Goal: Task Accomplishment & Management: Complete application form

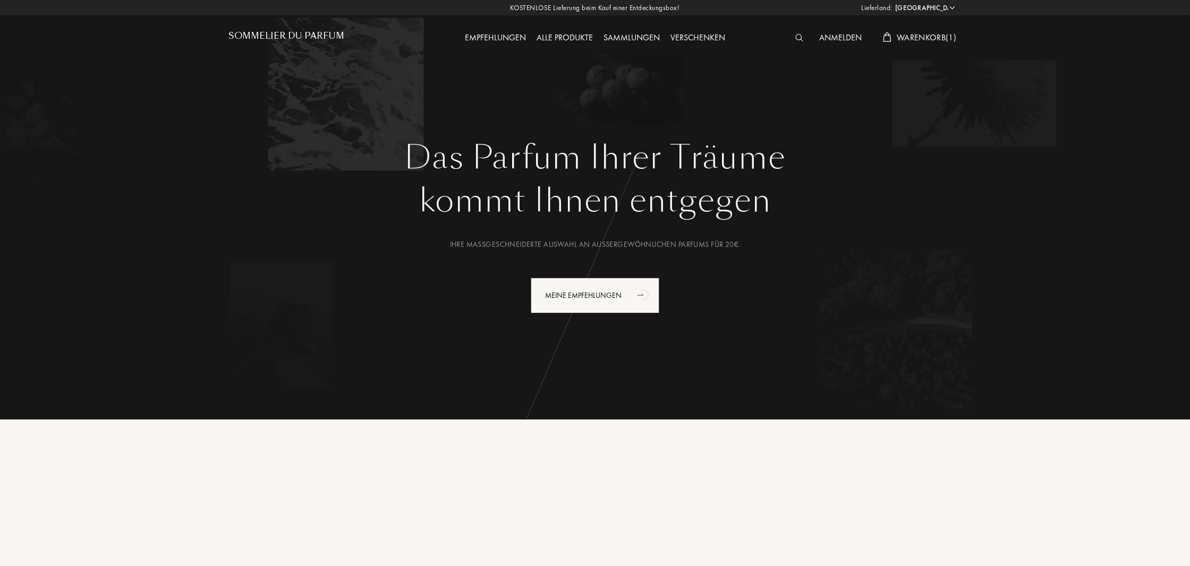
select select "DE"
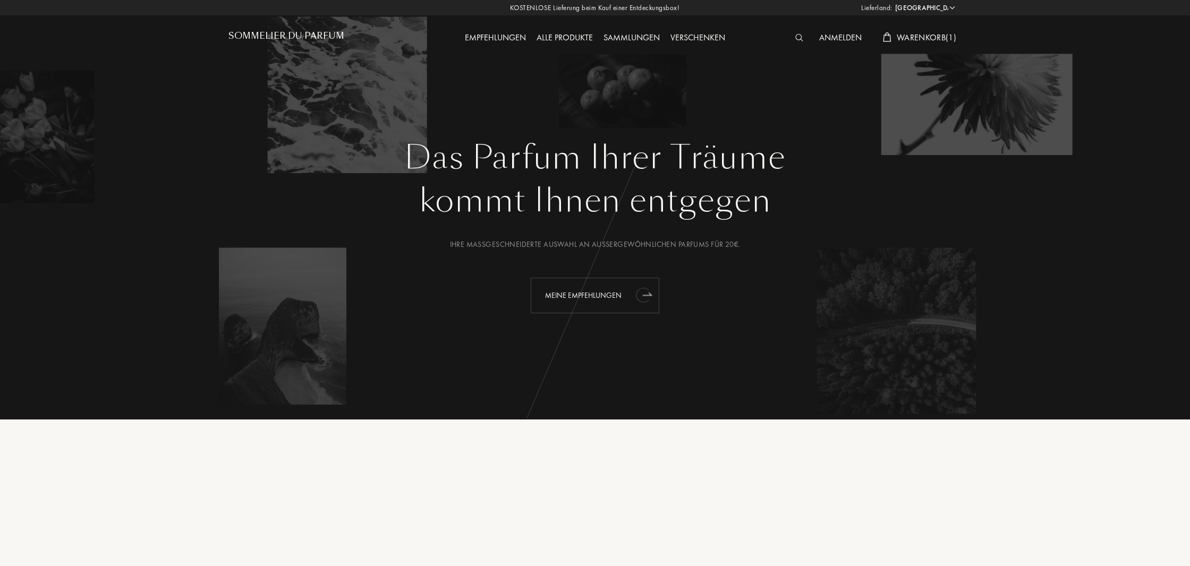
click at [646, 296] on icon "animation" at bounding box center [642, 295] width 13 height 15
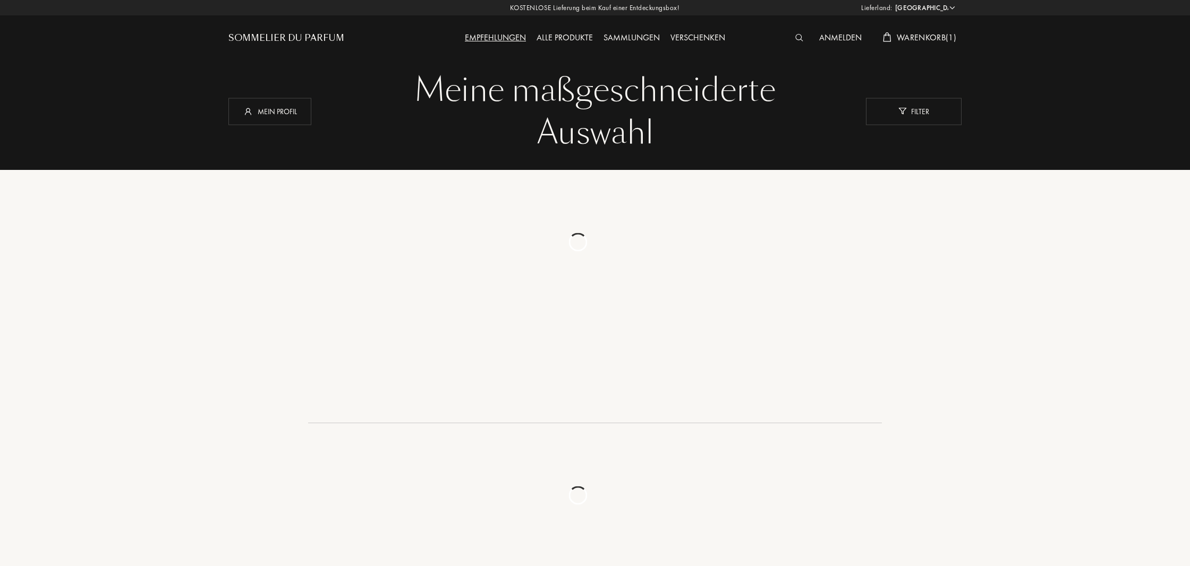
select select "DE"
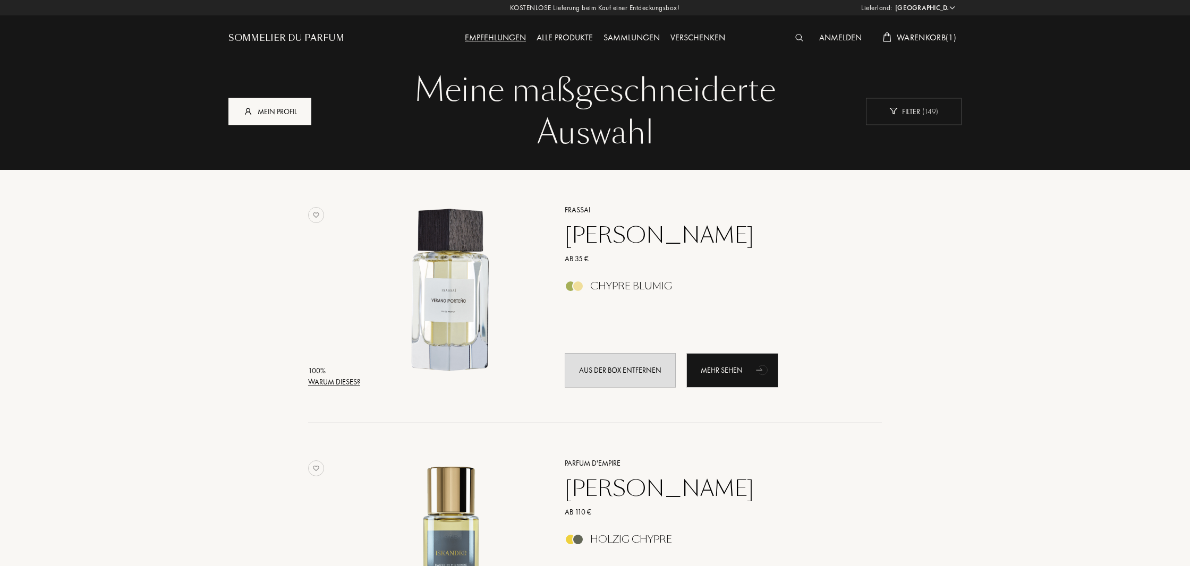
click at [284, 110] on div "Mein Profil" at bounding box center [270, 111] width 83 height 27
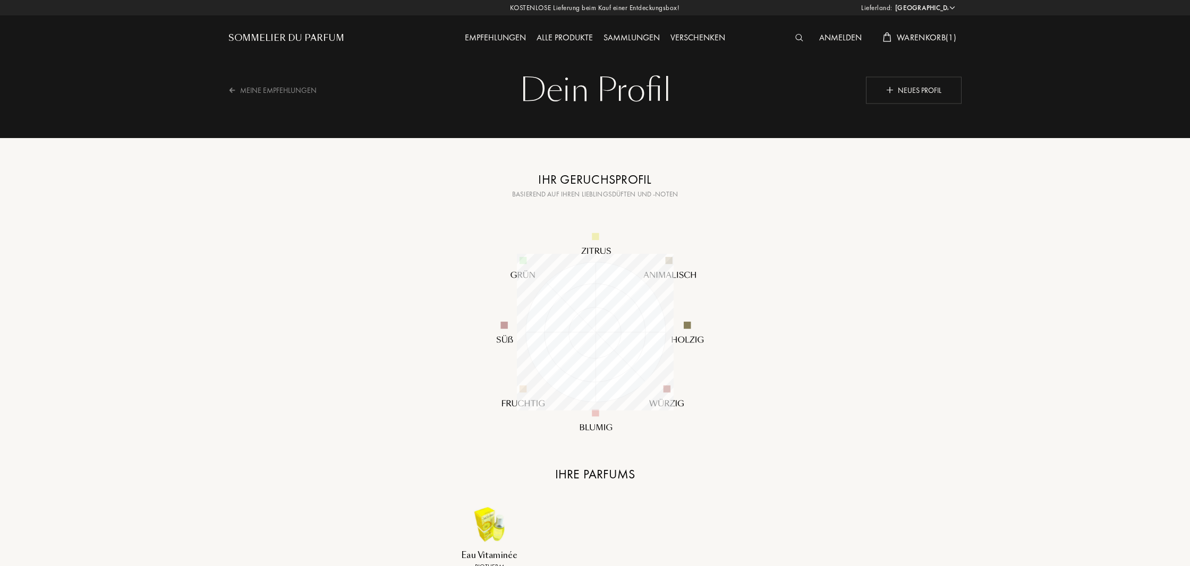
select select "DE"
click at [599, 89] on div "Dein Profil" at bounding box center [594, 90] width 717 height 43
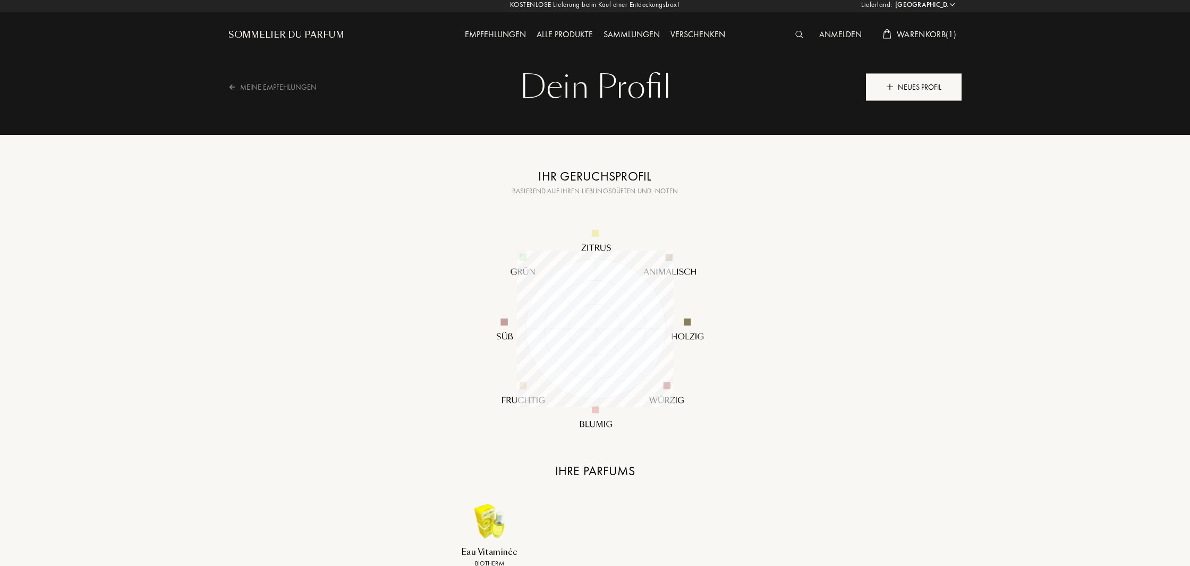
click at [912, 87] on div "Neues Profil" at bounding box center [914, 86] width 96 height 27
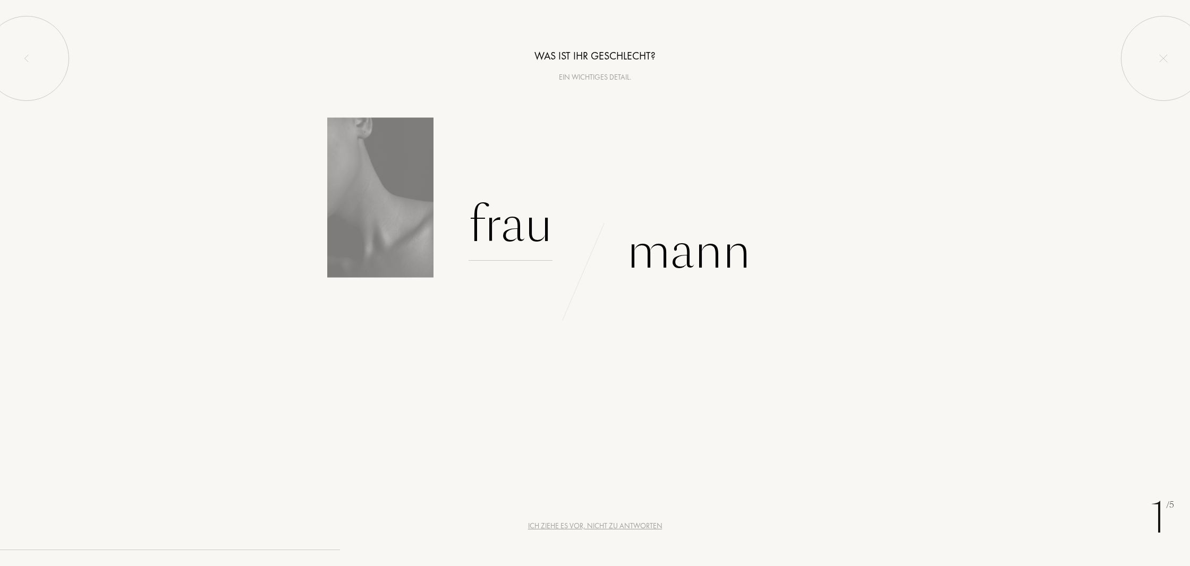
click at [534, 236] on div "Frau" at bounding box center [511, 225] width 84 height 72
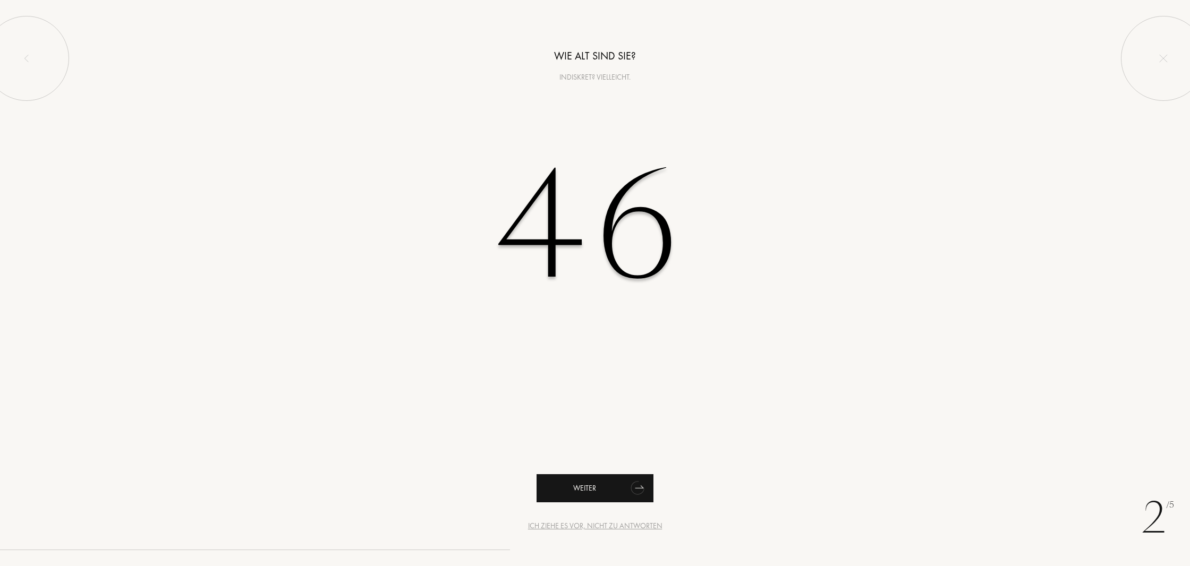
type input "46"
click at [596, 485] on div "Weiter" at bounding box center [595, 489] width 117 height 28
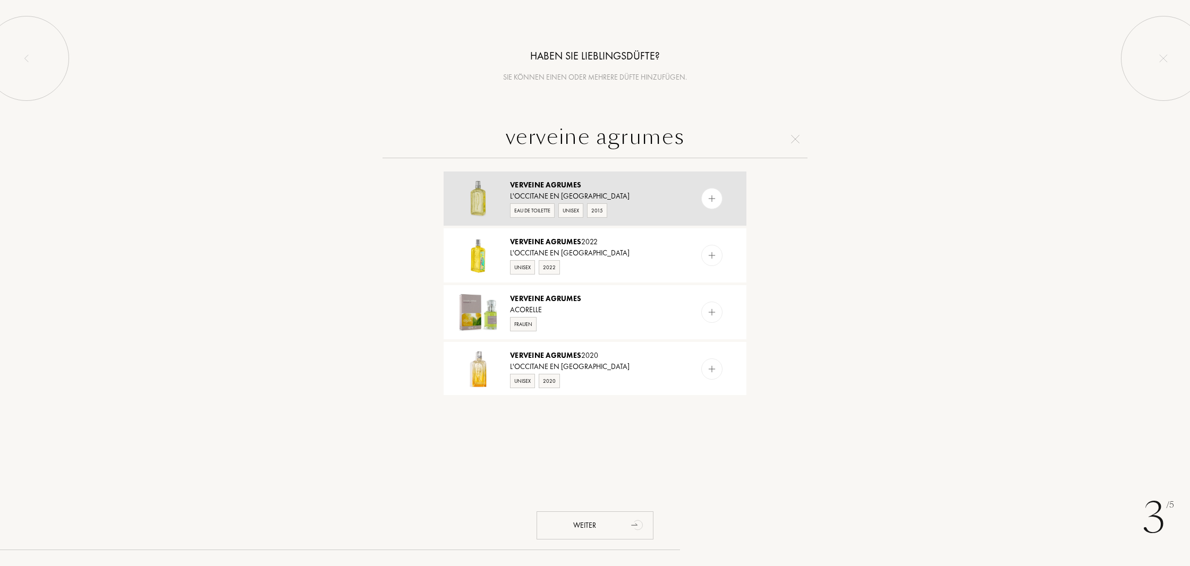
type input "verveine agrumes"
click at [712, 198] on img at bounding box center [712, 199] width 10 height 10
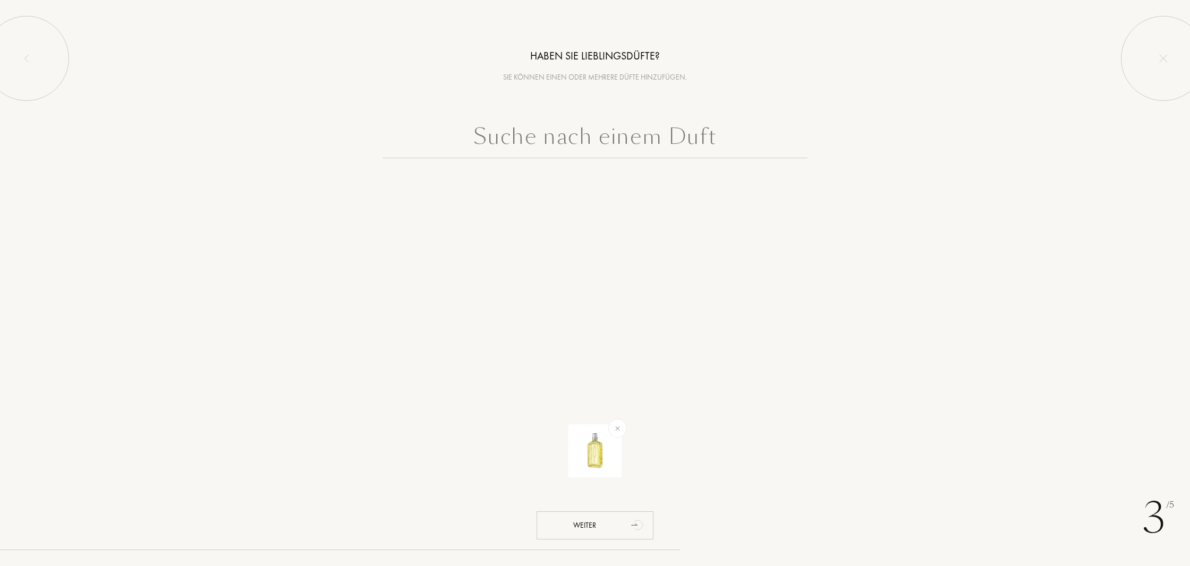
click at [580, 140] on input "text" at bounding box center [595, 139] width 425 height 38
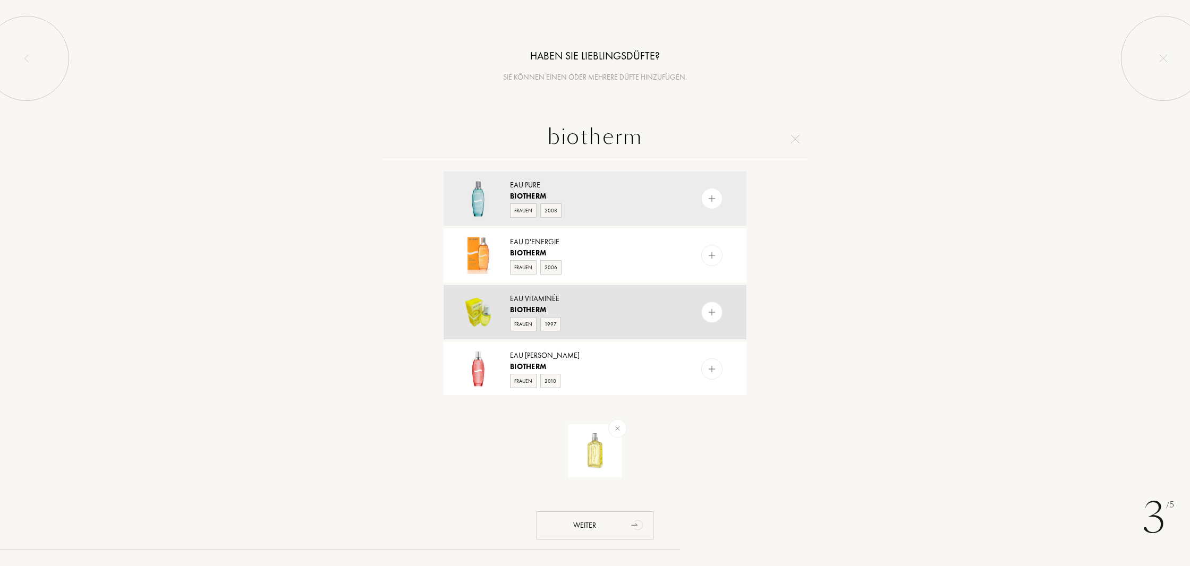
type input "biotherm"
click at [712, 312] on img at bounding box center [712, 313] width 10 height 10
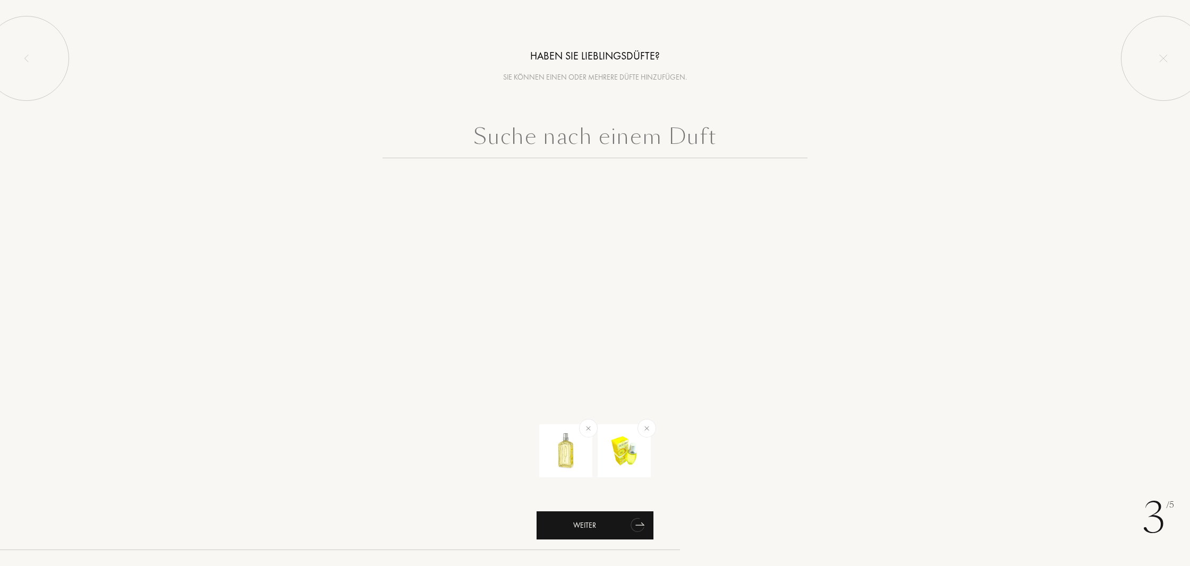
click at [577, 530] on div "Weiter" at bounding box center [595, 526] width 117 height 28
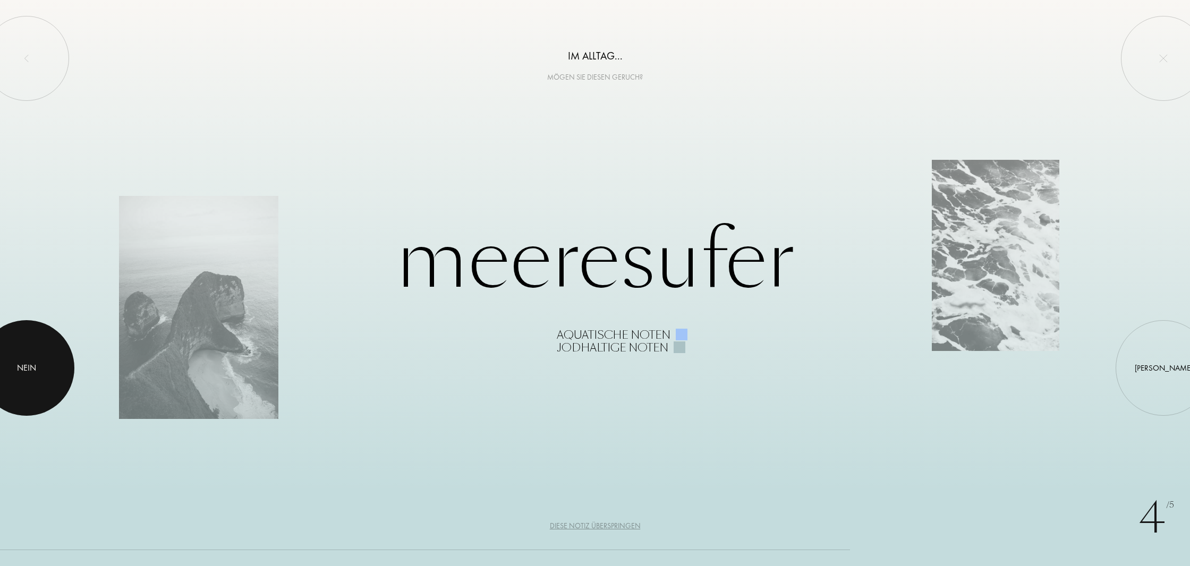
click at [33, 373] on div "Nein" at bounding box center [26, 368] width 19 height 13
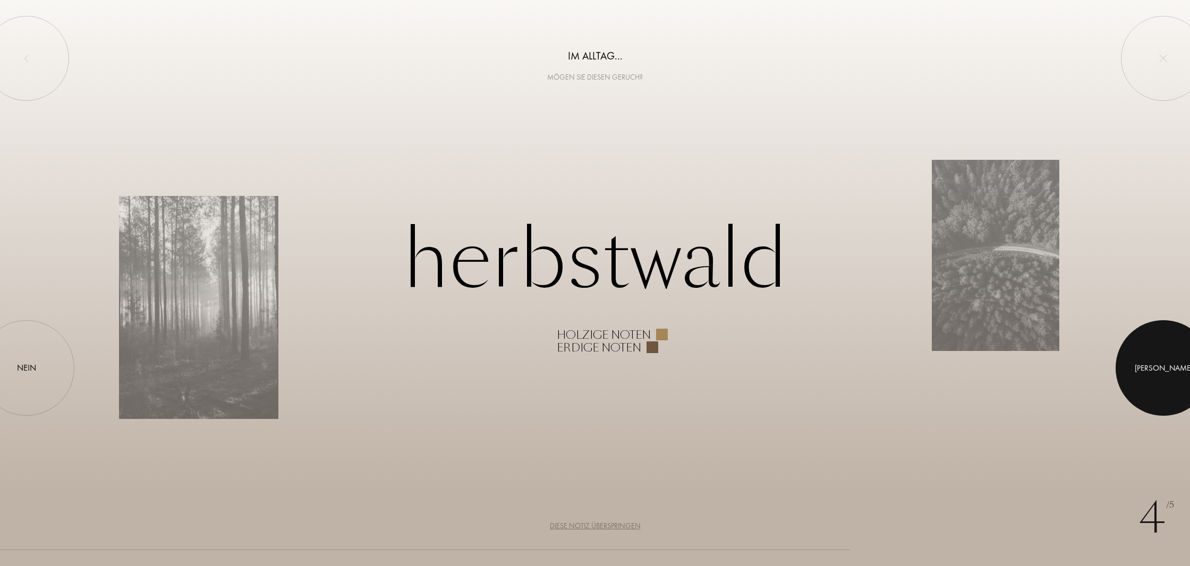
click at [1171, 369] on div at bounding box center [1164, 368] width 96 height 96
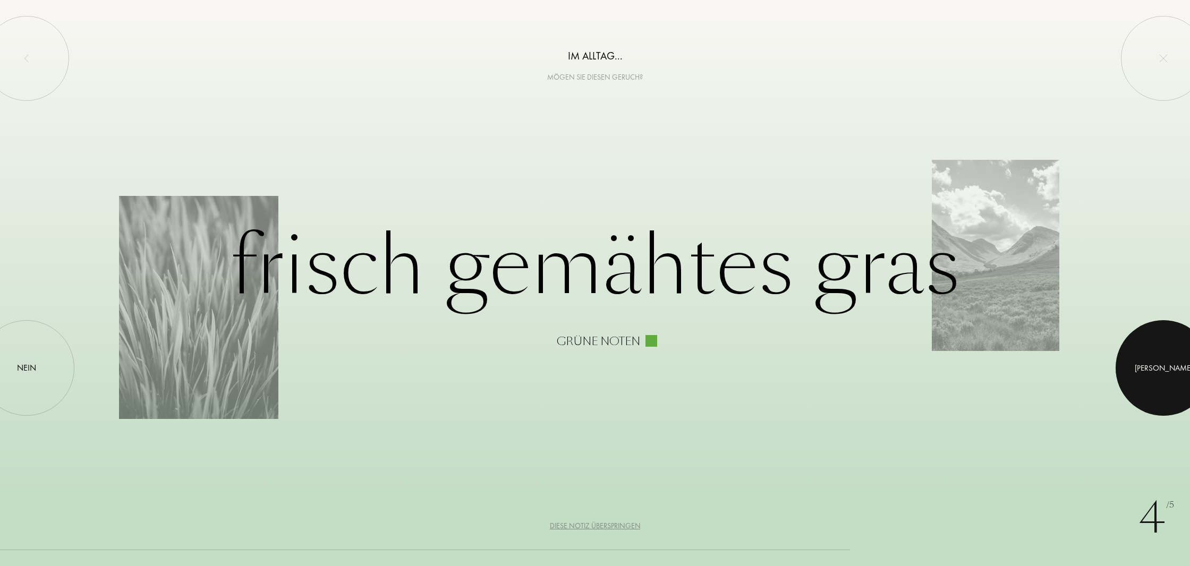
click at [1173, 370] on div at bounding box center [1164, 368] width 96 height 96
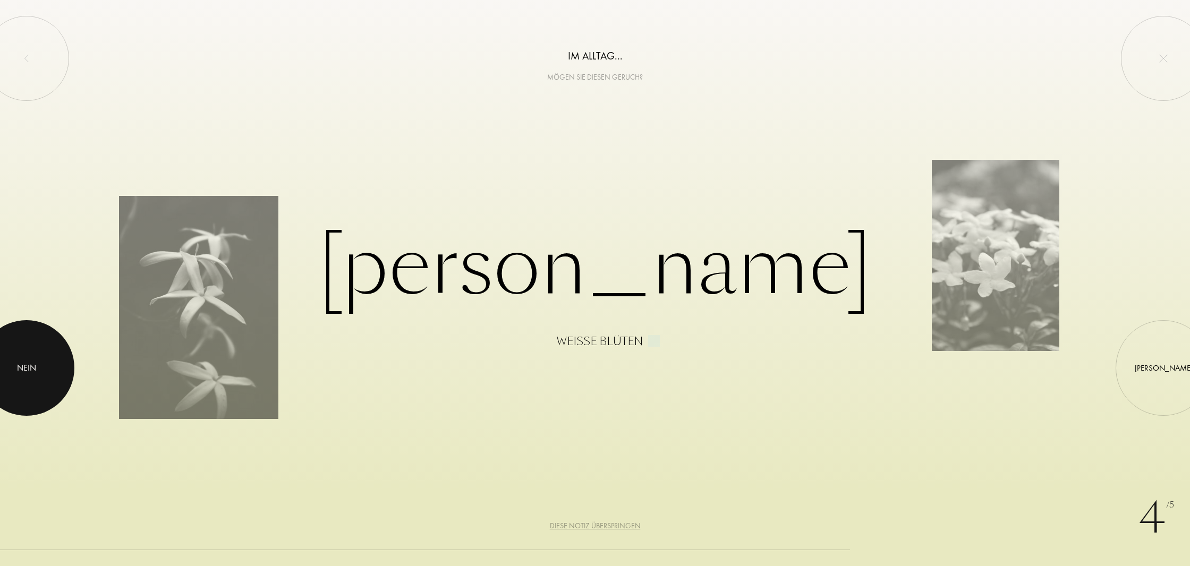
click at [28, 370] on div "Nein" at bounding box center [26, 368] width 19 height 13
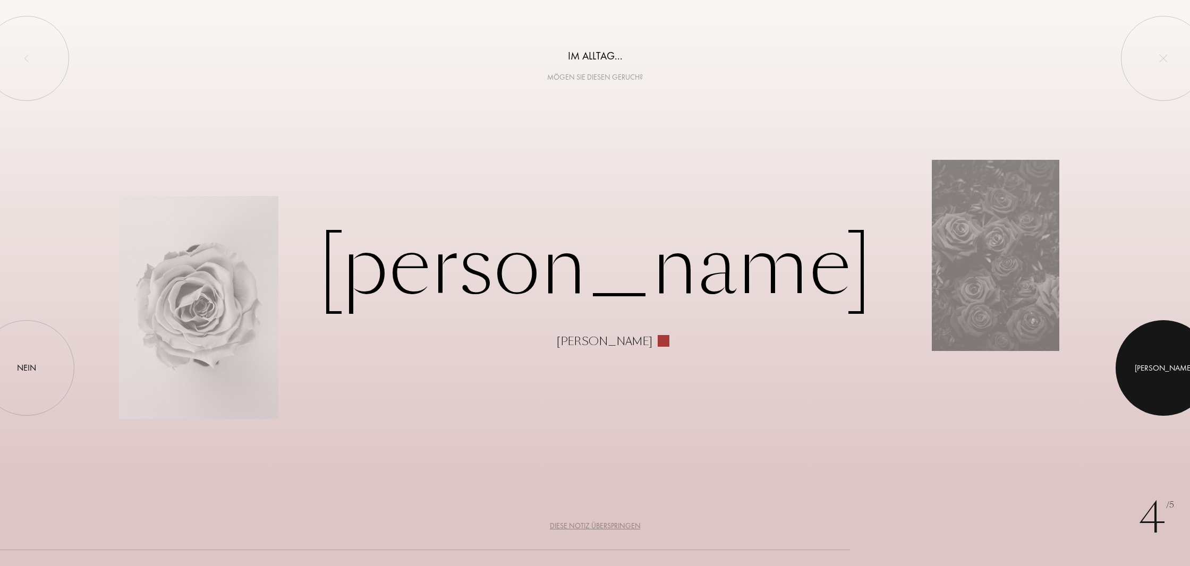
click at [1168, 368] on div at bounding box center [1164, 368] width 96 height 96
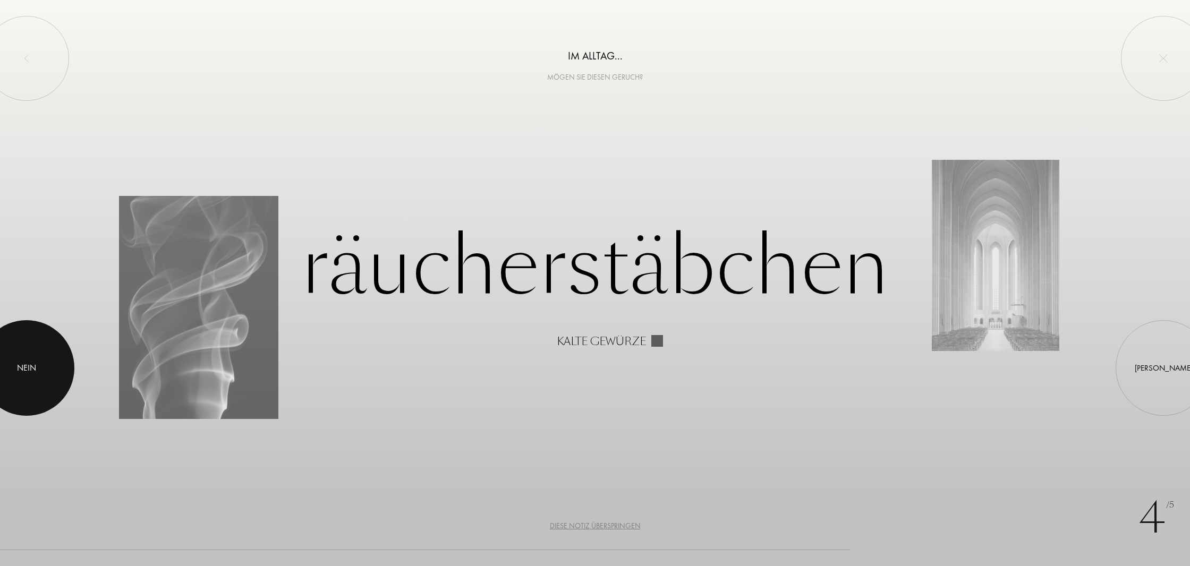
click at [22, 368] on div "Nein" at bounding box center [26, 368] width 19 height 13
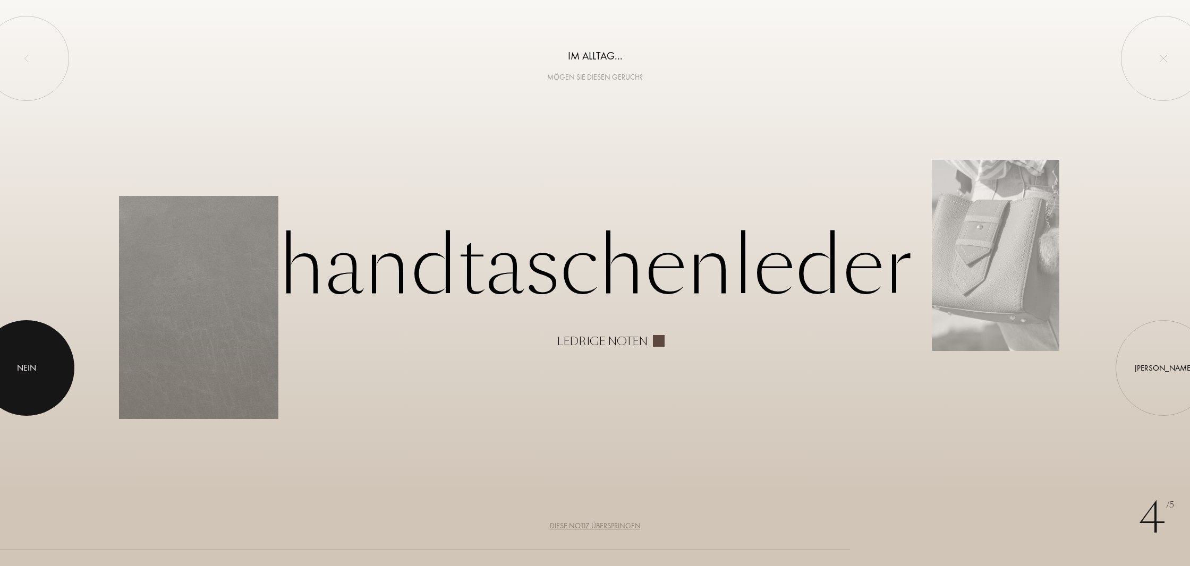
click at [22, 368] on div "Nein" at bounding box center [26, 368] width 19 height 13
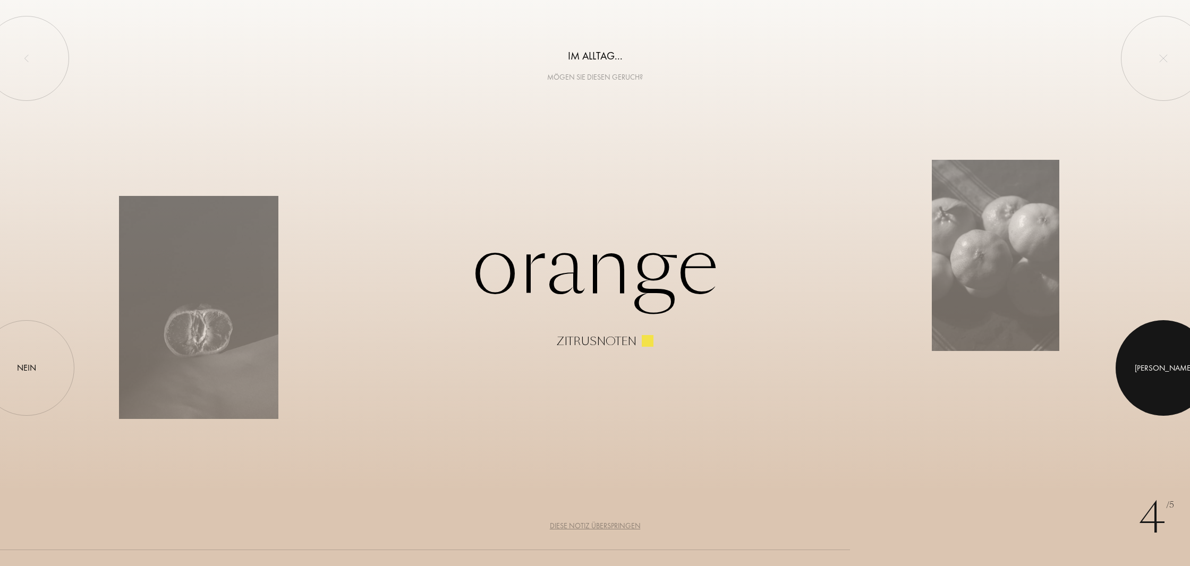
click at [1158, 366] on div at bounding box center [1164, 368] width 96 height 96
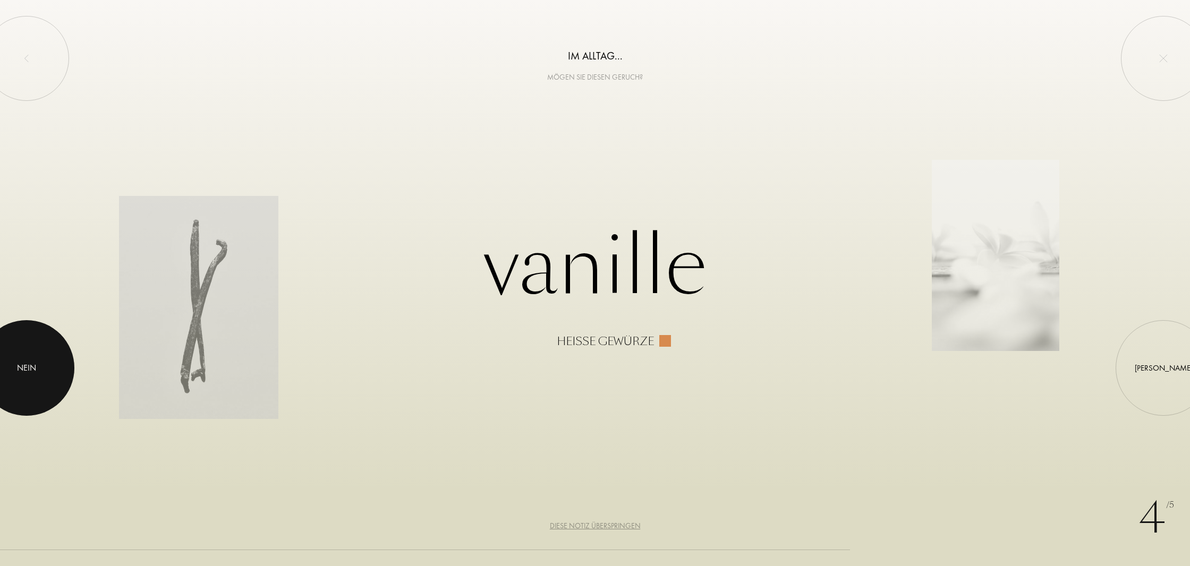
click at [32, 373] on div "Nein" at bounding box center [26, 368] width 19 height 13
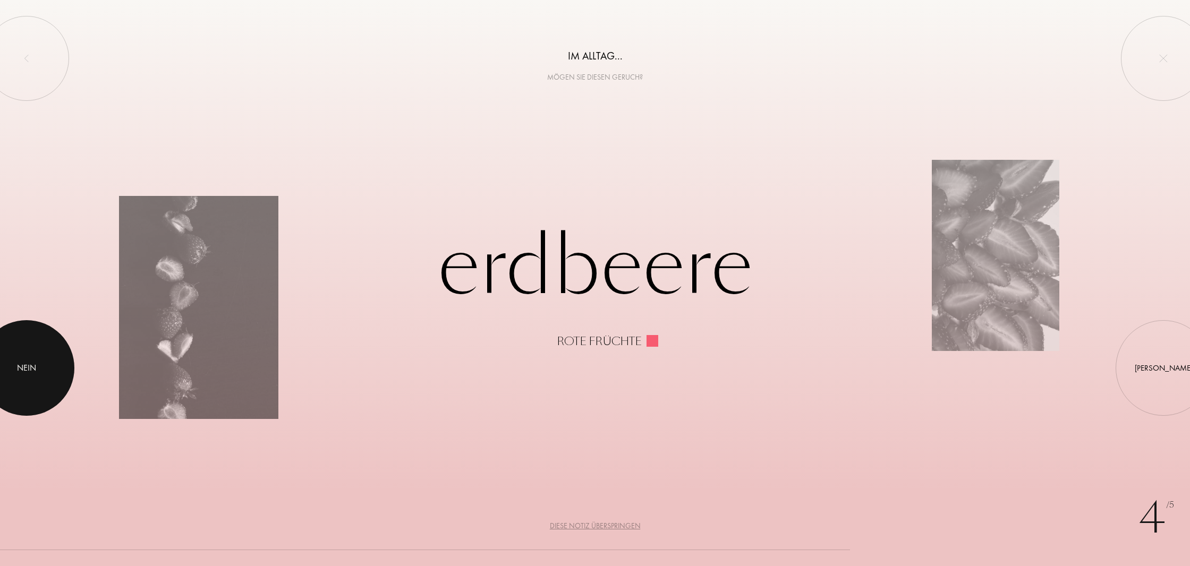
click at [32, 373] on div "Nein" at bounding box center [26, 368] width 19 height 13
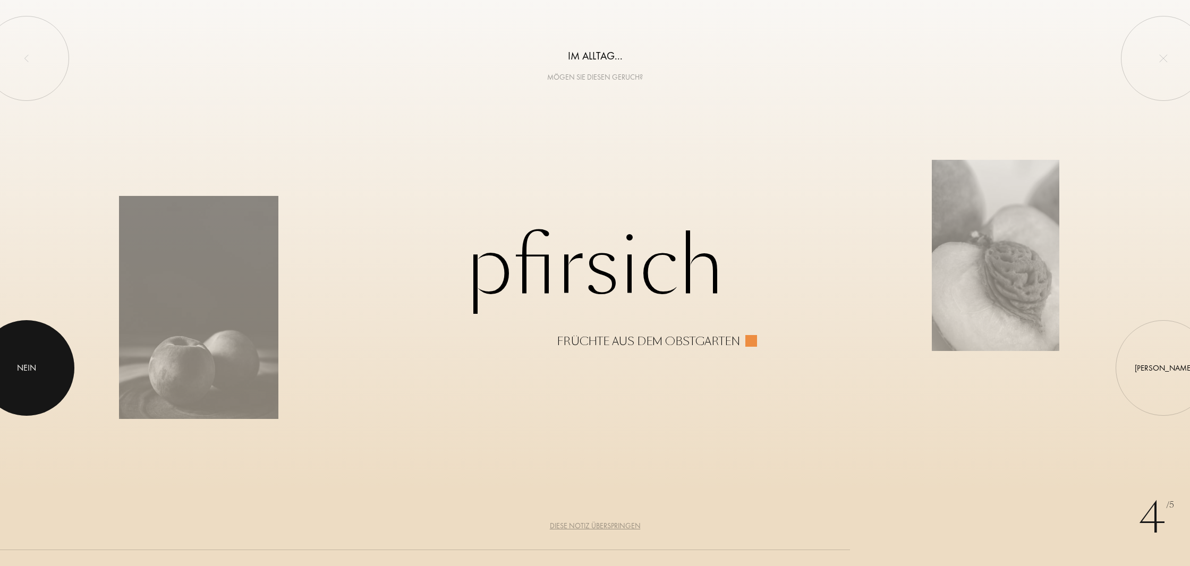
click at [32, 373] on div "Nein" at bounding box center [26, 368] width 19 height 13
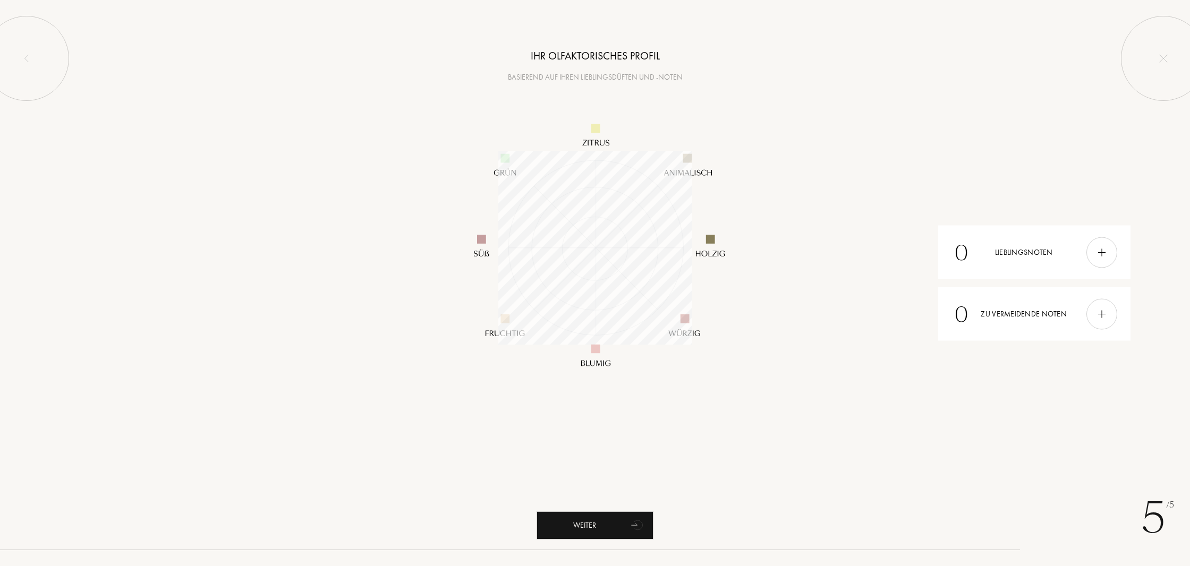
scroll to position [194, 194]
click at [1104, 311] on img at bounding box center [1102, 314] width 12 height 12
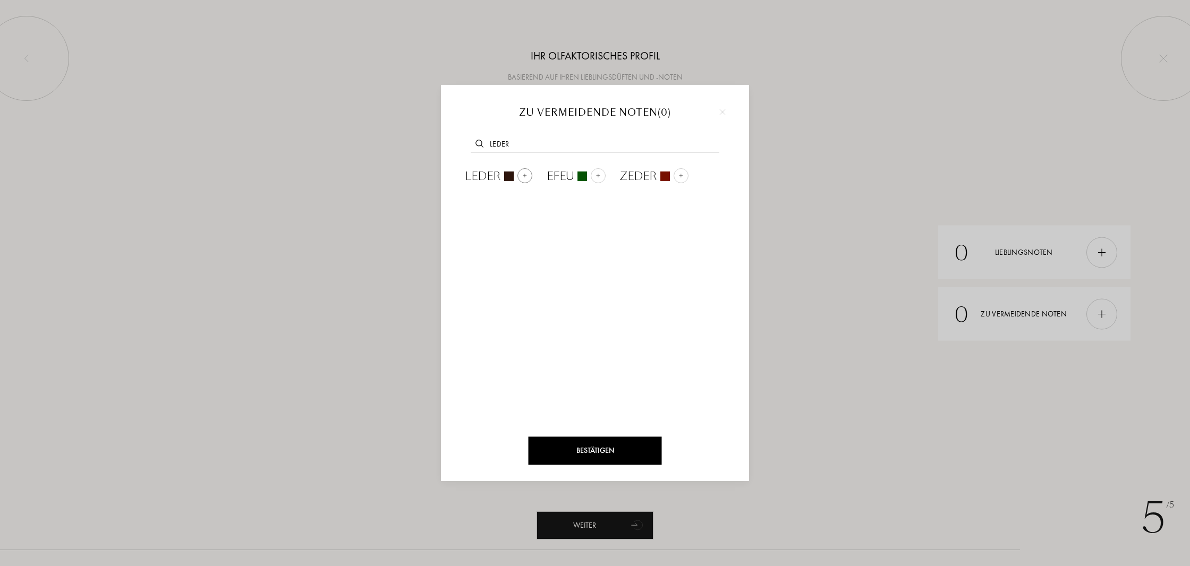
type input "leder"
click at [524, 175] on img at bounding box center [524, 175] width 5 height 5
click at [595, 521] on div at bounding box center [595, 283] width 1190 height 566
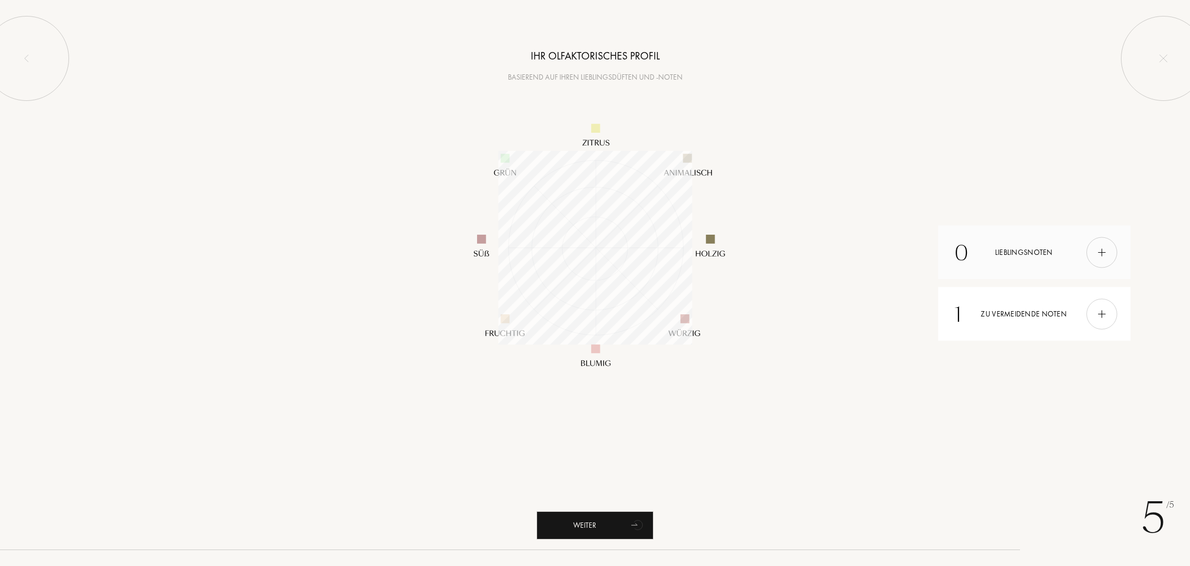
click at [1103, 252] on img at bounding box center [1102, 253] width 12 height 12
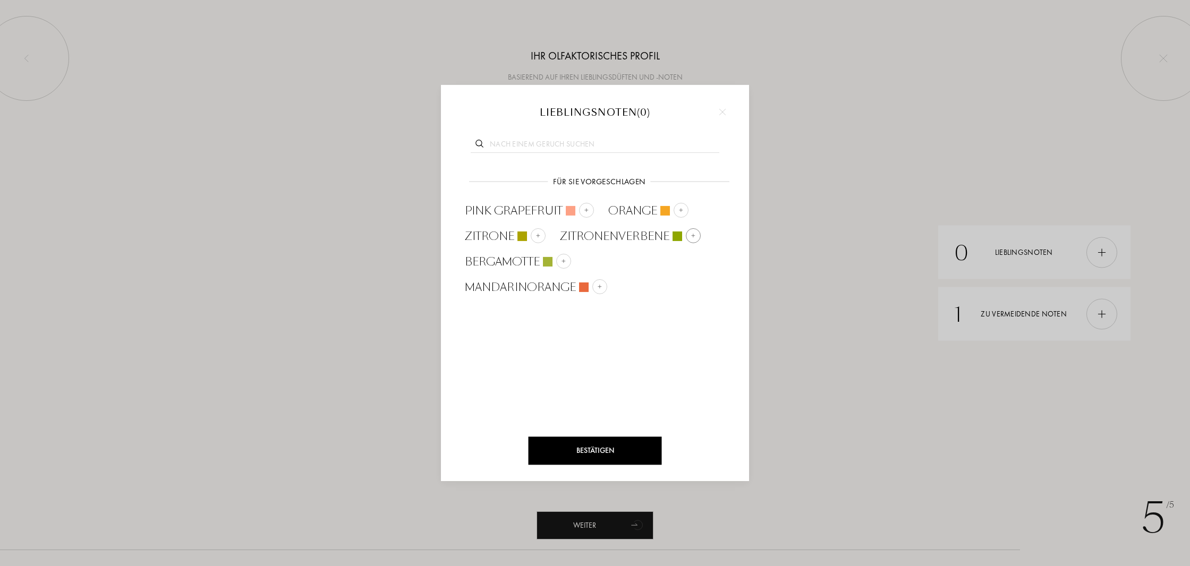
click at [695, 235] on img at bounding box center [693, 235] width 5 height 5
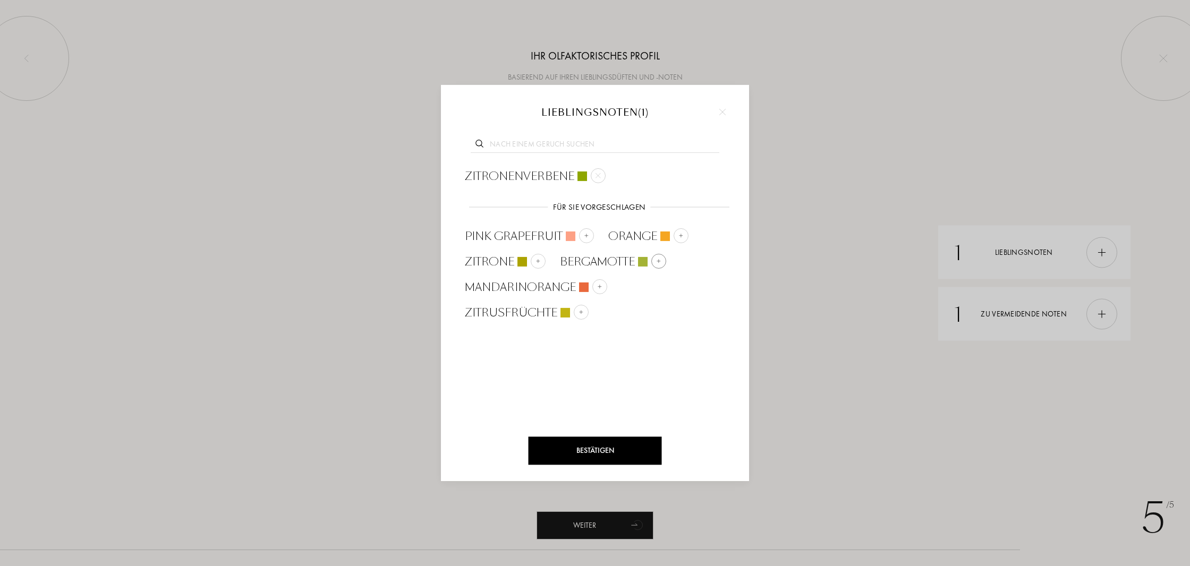
click at [660, 262] on img at bounding box center [658, 261] width 5 height 5
click at [682, 234] on img at bounding box center [681, 235] width 5 height 5
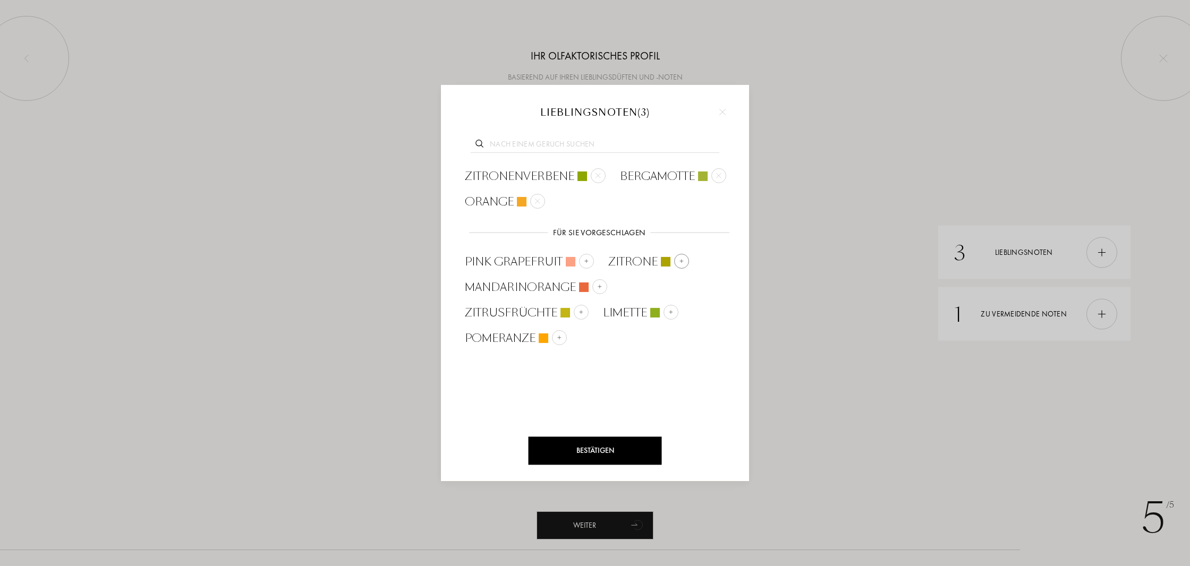
click at [680, 259] on img at bounding box center [681, 261] width 5 height 5
click at [590, 453] on div "Bestätigen" at bounding box center [595, 451] width 133 height 28
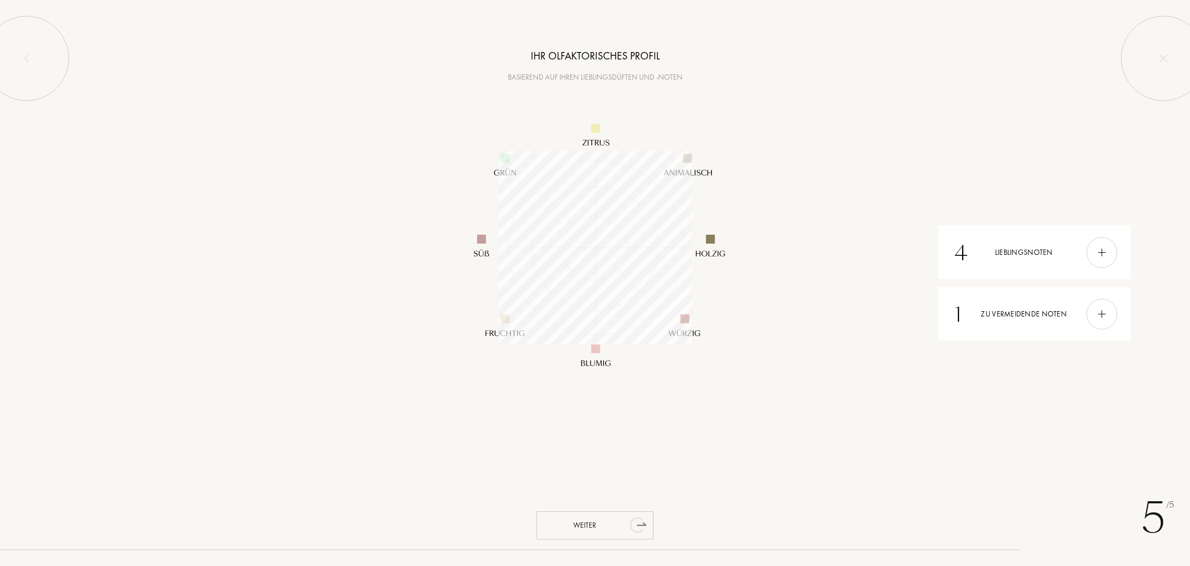
click at [593, 526] on div "Weiter" at bounding box center [595, 526] width 117 height 28
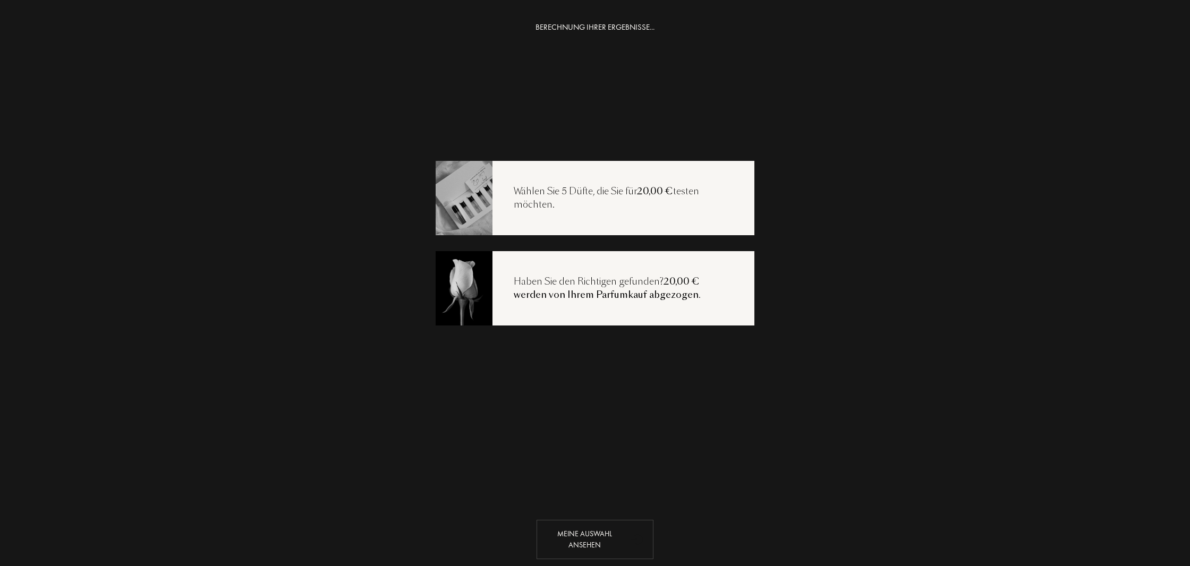
click at [584, 545] on div "Meine Auswahl ansehen" at bounding box center [595, 539] width 117 height 39
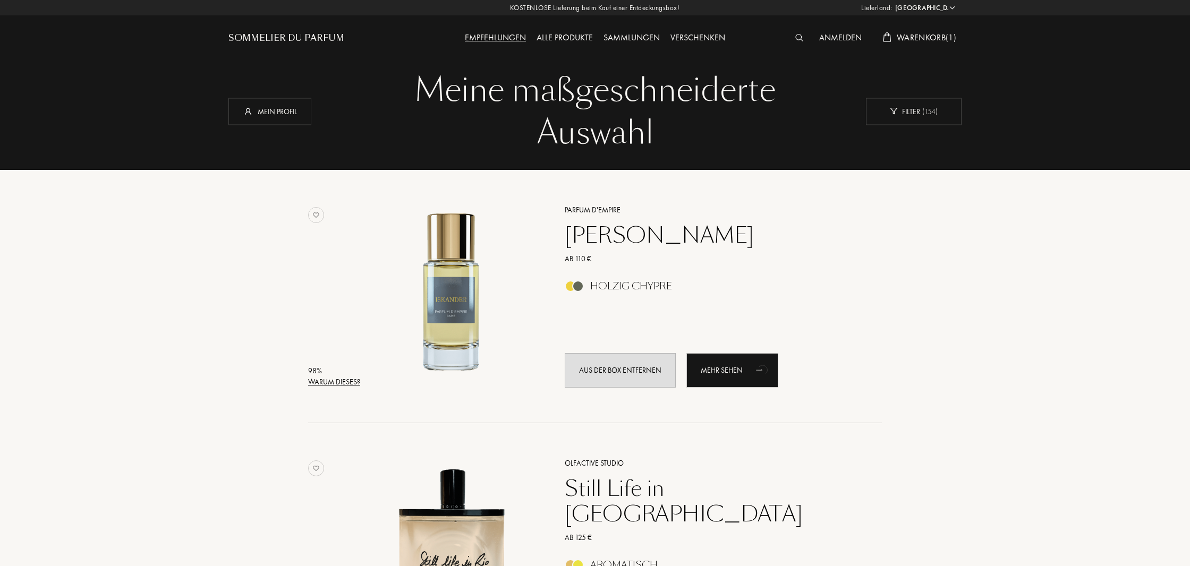
select select "DE"
click at [797, 37] on img at bounding box center [800, 37] width 8 height 7
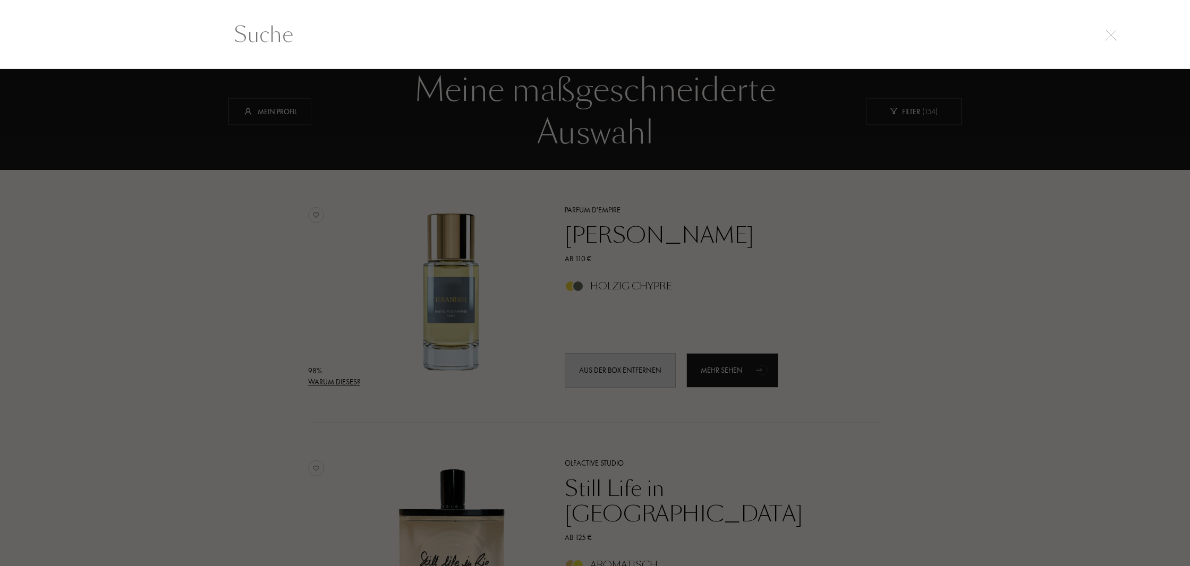
scroll to position [1, 0]
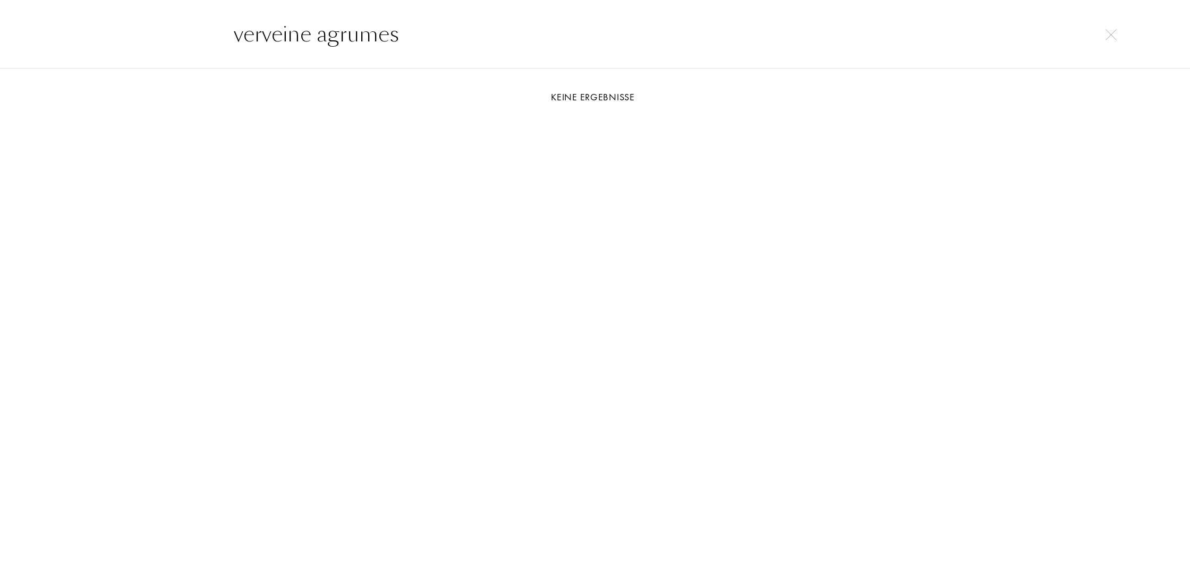
click at [288, 36] on input "verveine agrumes" at bounding box center [595, 34] width 765 height 32
type input "vervene agrumes"
